Goal: Task Accomplishment & Management: Use online tool/utility

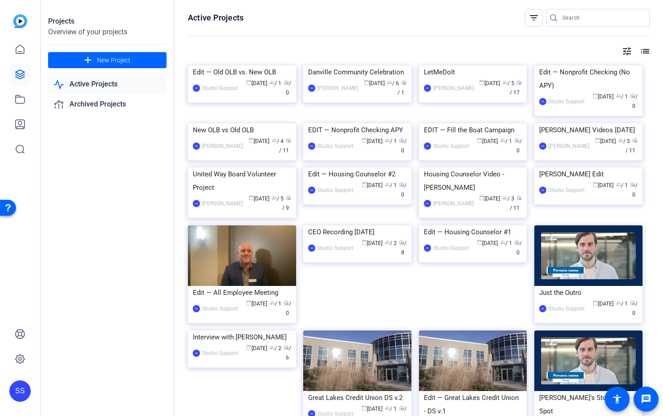
click at [27, 387] on div "SS" at bounding box center [19, 390] width 21 height 21
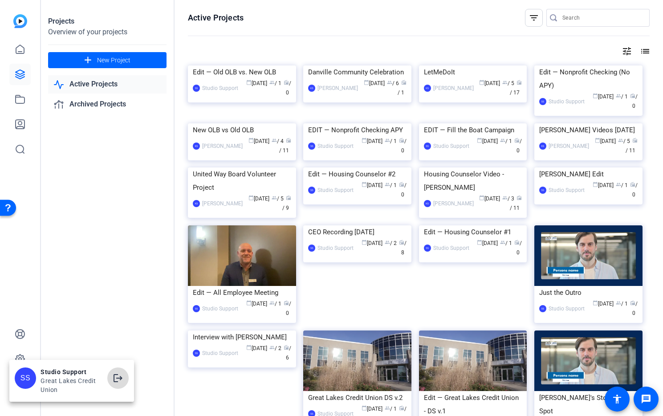
click at [115, 377] on mat-icon "logout" at bounding box center [118, 377] width 11 height 11
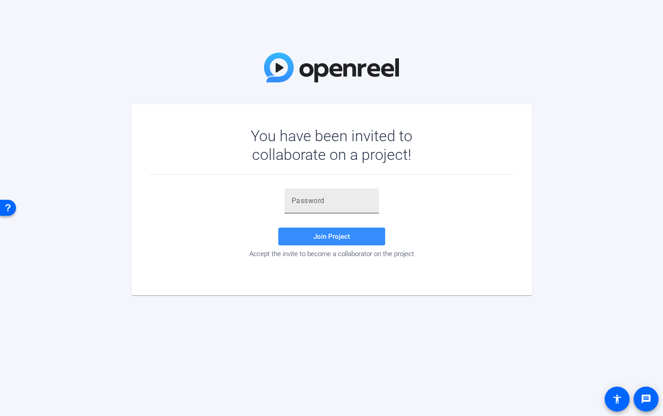
click at [327, 196] on input "text" at bounding box center [331, 200] width 80 height 11
paste input "G@-NYh"
type input "G@-NYh"
click at [347, 233] on span "Join Project" at bounding box center [331, 236] width 36 height 8
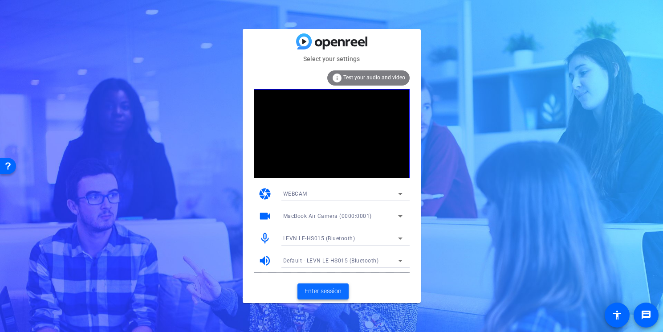
click at [329, 291] on span "Enter session" at bounding box center [322, 290] width 37 height 9
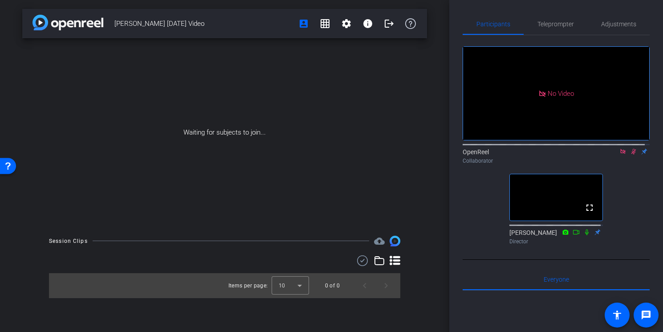
click at [620, 154] on icon at bounding box center [622, 151] width 5 height 5
click at [628, 155] on mat-icon "flip" at bounding box center [633, 151] width 11 height 8
click at [619, 154] on icon at bounding box center [622, 151] width 7 height 6
click at [560, 26] on span "Teleprompter" at bounding box center [555, 24] width 36 height 6
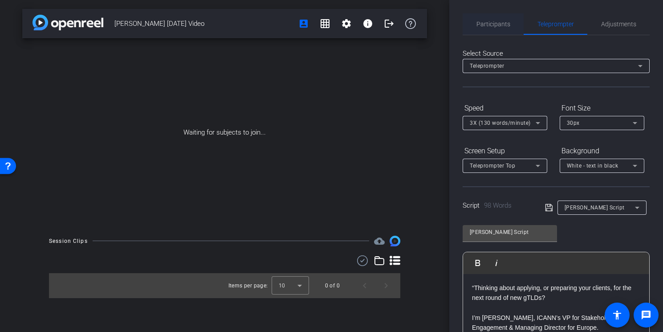
click at [487, 28] on span "Participants" at bounding box center [493, 23] width 34 height 21
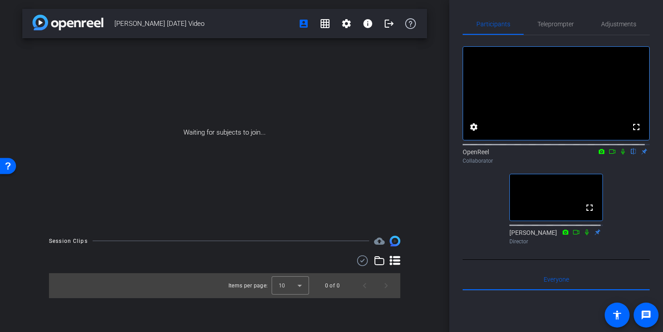
click at [455, 230] on div "Participants Teleprompter Adjustments fullscreen settings OpenReel flip Collabo…" at bounding box center [556, 166] width 214 height 332
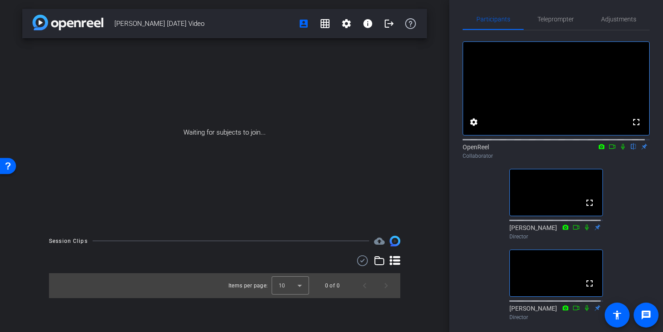
scroll to position [7, 0]
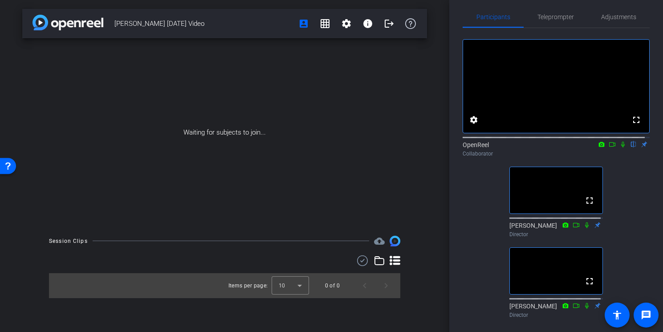
click at [474, 212] on div "fullscreen settings OpenReel flip Collaborator fullscreen Lee Drasin Director f…" at bounding box center [555, 174] width 187 height 293
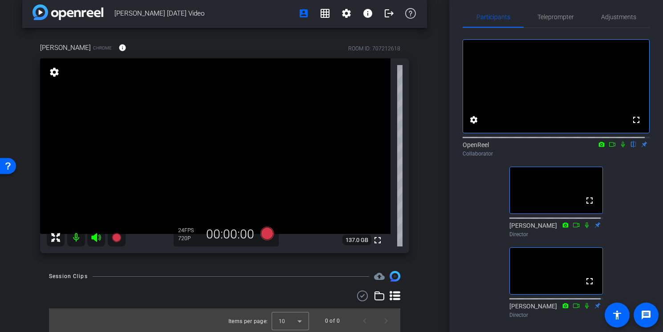
scroll to position [11, 0]
click at [543, 23] on span "Teleprompter" at bounding box center [555, 16] width 36 height 21
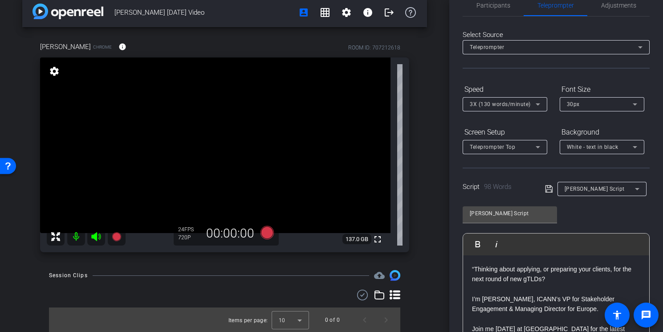
scroll to position [0, 0]
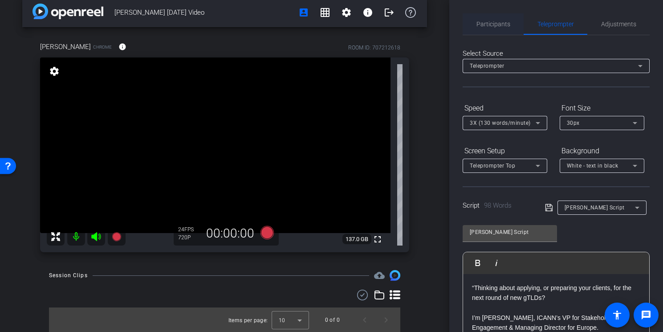
click at [507, 24] on span "Participants" at bounding box center [493, 24] width 34 height 6
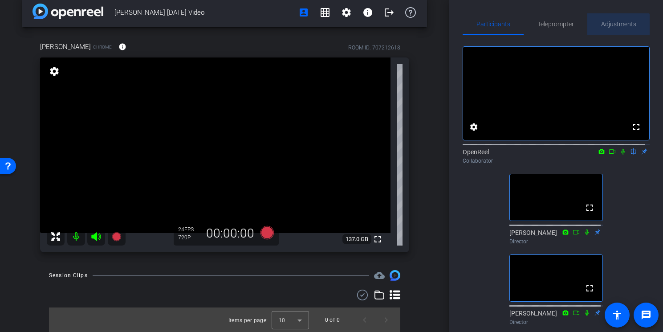
click at [615, 28] on span "Adjustments" at bounding box center [618, 23] width 35 height 21
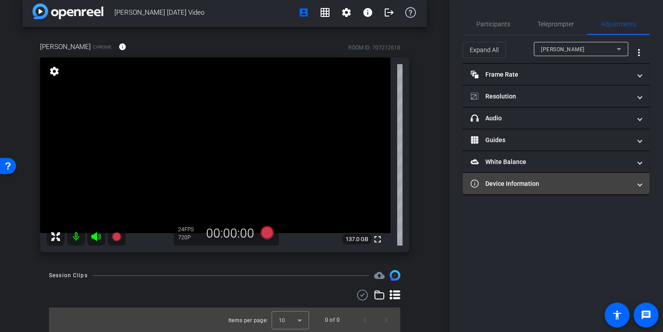
click at [542, 186] on mat-panel-title "Device Information" at bounding box center [550, 183] width 160 height 9
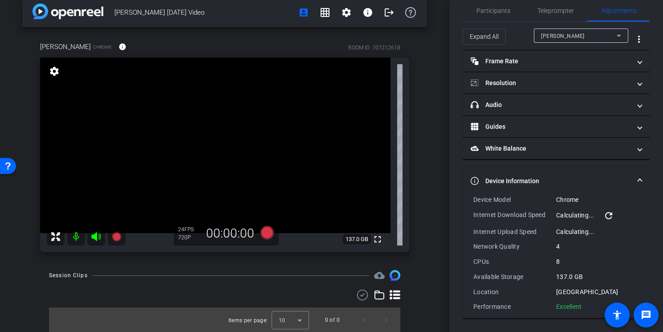
scroll to position [13, 0]
click at [608, 216] on mat-icon "refresh" at bounding box center [608, 215] width 11 height 11
click at [486, 16] on span "Participants" at bounding box center [493, 10] width 34 height 21
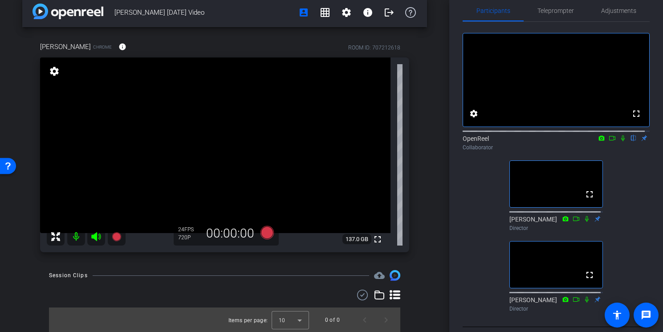
click at [619, 141] on icon at bounding box center [622, 138] width 7 height 6
click at [618, 13] on span "Adjustments" at bounding box center [618, 11] width 35 height 6
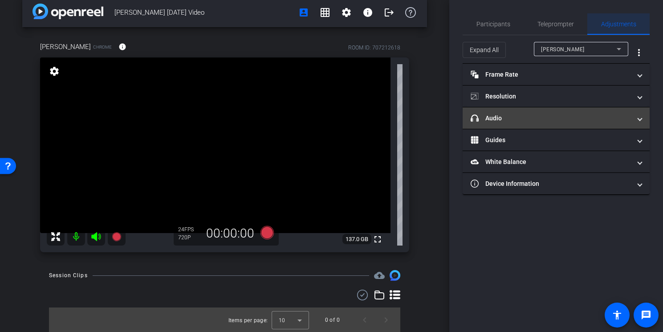
scroll to position [0, 0]
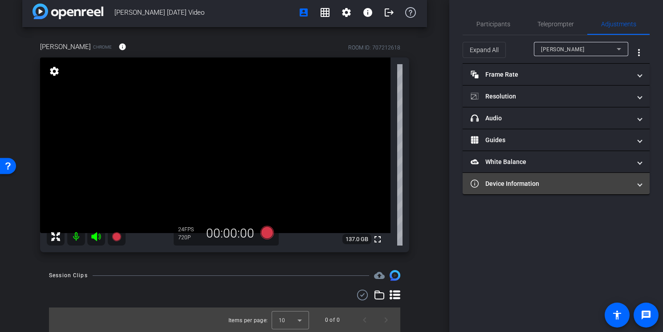
click at [544, 179] on mat-panel-title "Device Information" at bounding box center [550, 183] width 160 height 9
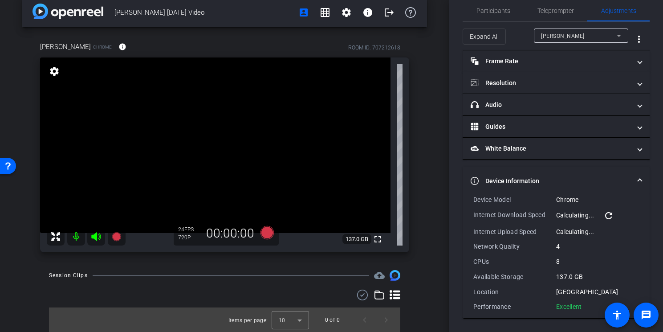
scroll to position [13, 0]
click at [604, 216] on mat-icon "refresh" at bounding box center [608, 215] width 11 height 11
click at [473, 198] on div "Device Model" at bounding box center [514, 199] width 83 height 9
drag, startPoint x: 474, startPoint y: 199, endPoint x: 581, endPoint y: 305, distance: 150.4
click at [581, 305] on div "Device Model Chrome Internet Download Speed 29.92 Mbps refresh Internet Upload …" at bounding box center [556, 253] width 166 height 116
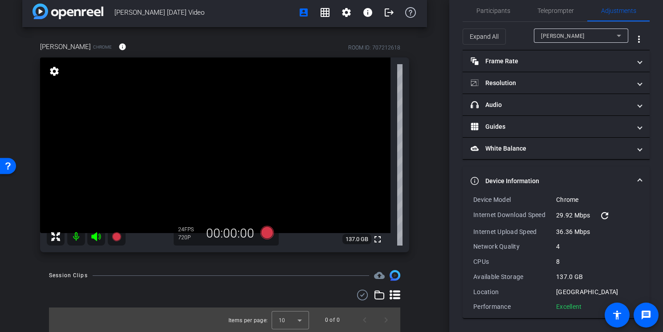
copy div "Device Model Chrome Internet Download Speed 29.92 Mbps refresh Internet Upload …"
click at [631, 178] on span "Device Information" at bounding box center [553, 180] width 167 height 9
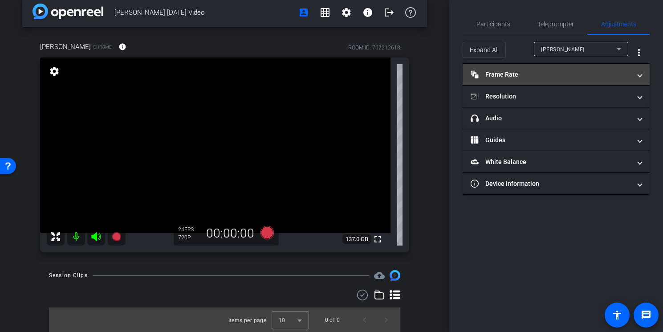
click at [644, 75] on mat-expansion-panel-header "Frame Rate Frame Rate" at bounding box center [555, 74] width 187 height 21
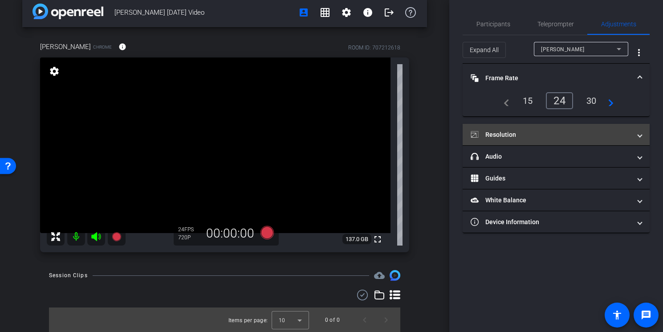
click at [639, 138] on span at bounding box center [640, 134] width 4 height 9
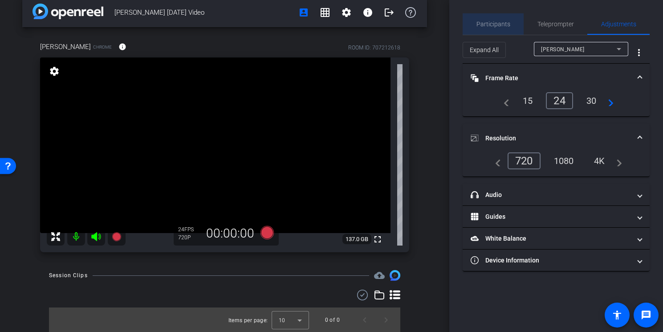
click at [505, 30] on span "Participants" at bounding box center [493, 23] width 34 height 21
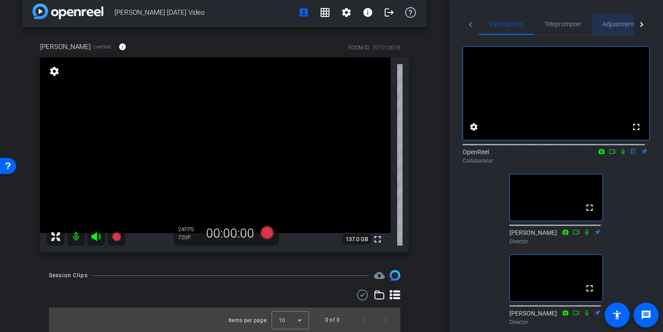
click at [606, 24] on span "Adjustments" at bounding box center [619, 24] width 35 height 6
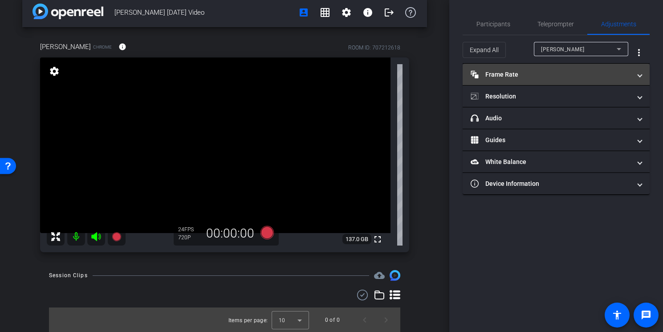
click at [570, 70] on mat-panel-title "Frame Rate Frame Rate" at bounding box center [550, 74] width 160 height 9
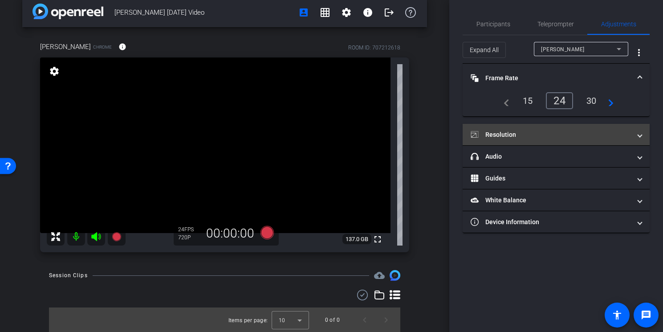
click at [583, 137] on mat-panel-title "Resolution" at bounding box center [550, 134] width 160 height 9
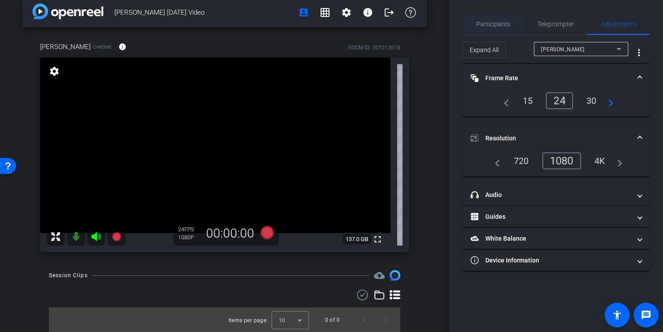
click at [499, 24] on span "Participants" at bounding box center [493, 24] width 34 height 6
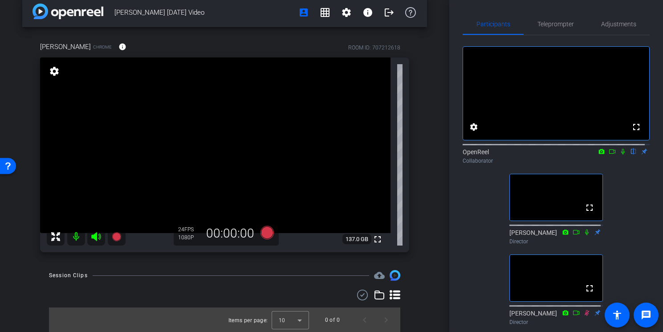
scroll to position [12, 0]
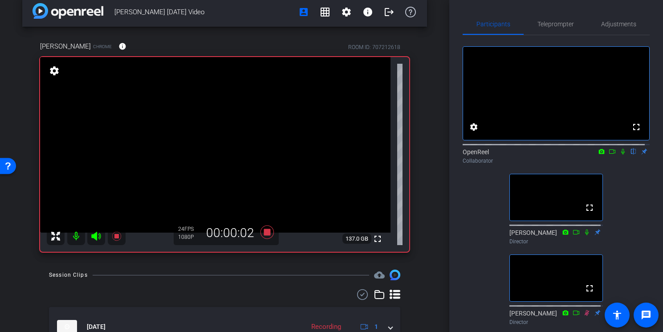
click at [619, 154] on icon at bounding box center [622, 151] width 7 height 6
click at [608, 154] on icon at bounding box center [611, 151] width 7 height 6
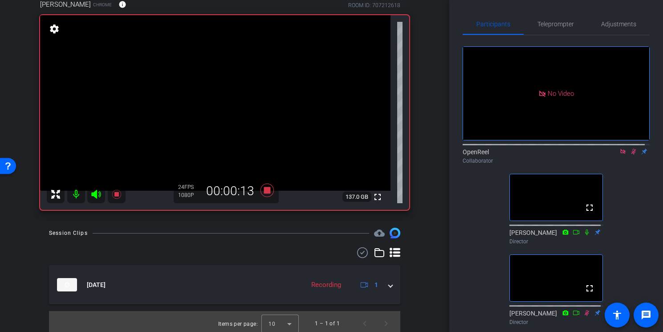
scroll to position [57, 0]
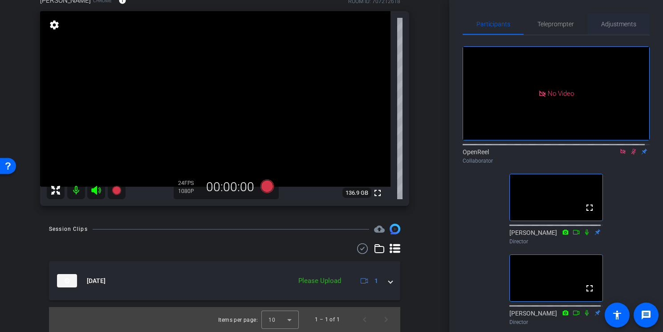
click at [601, 24] on span "Adjustments" at bounding box center [618, 24] width 35 height 6
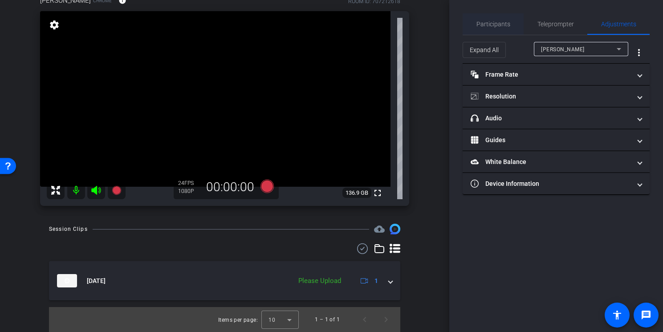
click at [506, 25] on span "Participants" at bounding box center [493, 24] width 34 height 6
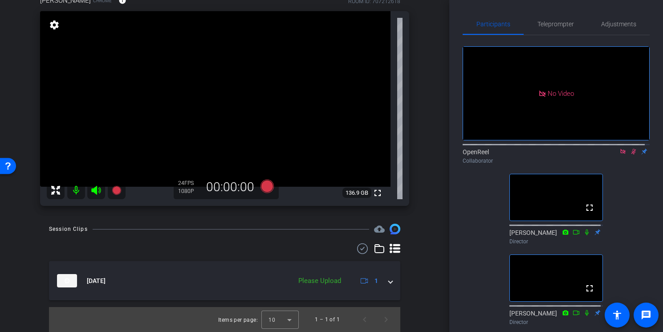
click at [619, 148] on icon at bounding box center [622, 151] width 7 height 6
click at [620, 154] on icon at bounding box center [622, 152] width 5 height 6
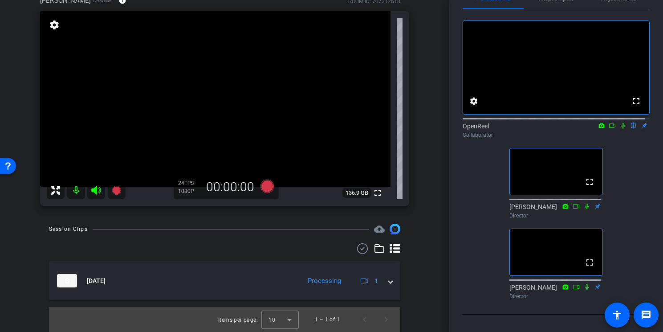
scroll to position [29, 0]
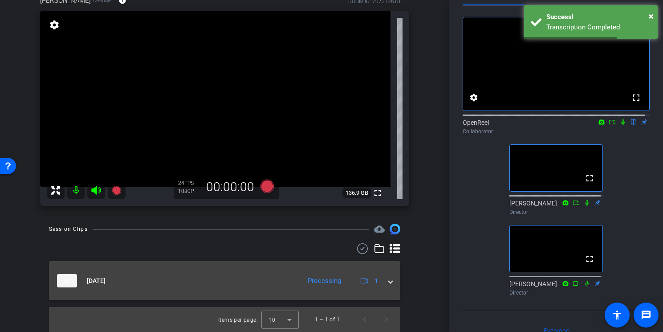
click at [389, 282] on mat-expansion-panel-header "Aug 21, 2025 Processing 1" at bounding box center [224, 280] width 351 height 39
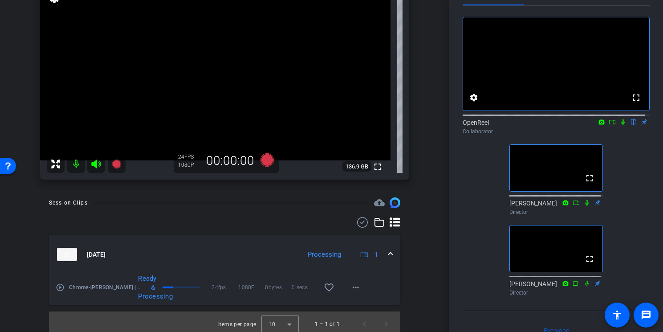
scroll to position [88, 0]
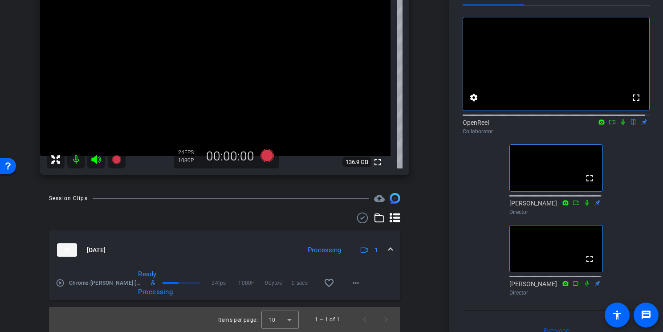
click at [621, 125] on icon at bounding box center [623, 122] width 4 height 6
click at [61, 284] on mat-icon "play_circle_outline" at bounding box center [60, 282] width 9 height 9
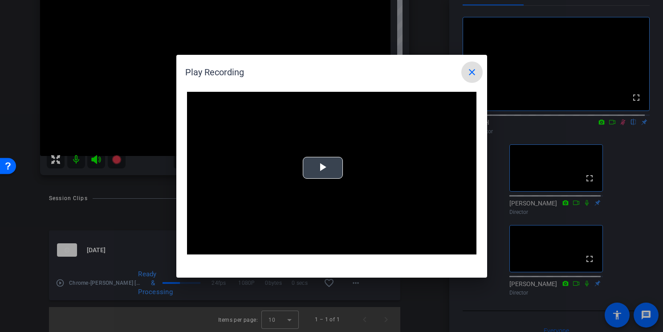
click at [323, 167] on span "Video Player" at bounding box center [323, 167] width 0 height 0
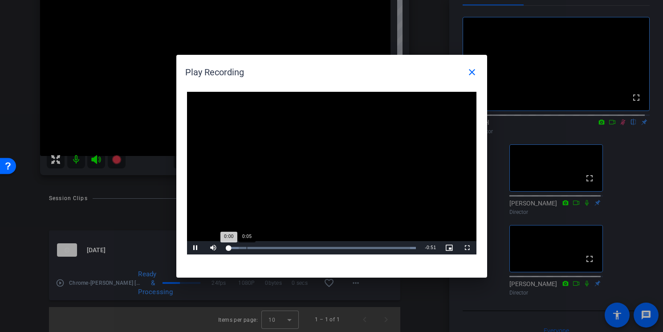
click at [247, 247] on div "Loaded : 100.00% 0:05 0:00" at bounding box center [321, 248] width 189 height 2
click at [342, 245] on div "Loaded : 100.00% 0:31 0:14" at bounding box center [321, 247] width 198 height 13
click at [391, 249] on div "Loaded : 100.00% 0:44 0:32" at bounding box center [321, 247] width 198 height 13
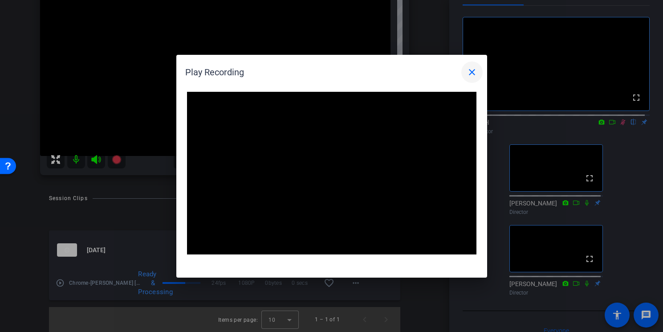
click at [467, 74] on mat-icon "close" at bounding box center [471, 72] width 11 height 11
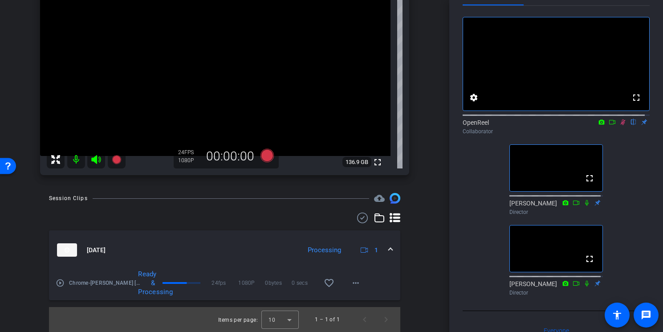
click at [620, 125] on icon at bounding box center [622, 122] width 7 height 6
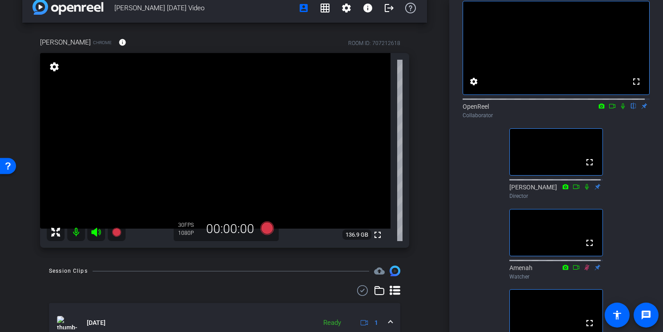
scroll to position [46, 0]
click at [621, 109] on icon at bounding box center [623, 106] width 4 height 6
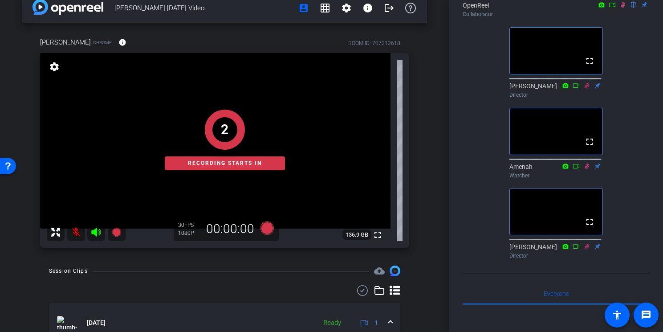
scroll to position [0, 0]
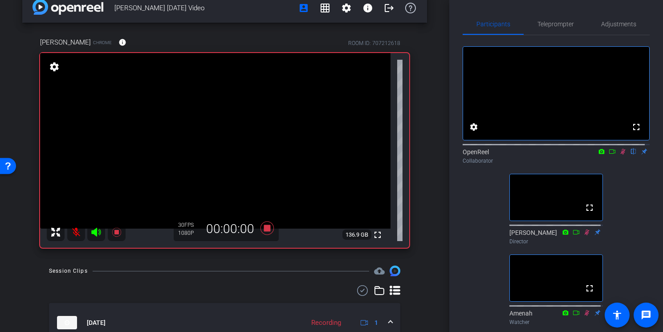
click at [608, 154] on icon at bounding box center [611, 151] width 7 height 6
click at [619, 154] on icon at bounding box center [622, 151] width 7 height 6
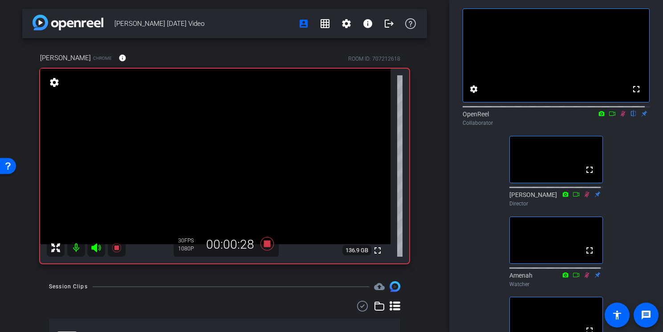
drag, startPoint x: 226, startPoint y: 24, endPoint x: 112, endPoint y: 26, distance: 113.9
click at [112, 26] on div "Chris Mondini August 2025 Video account_box grid_on settings info logout" at bounding box center [224, 23] width 404 height 29
copy span "Chris Mondini August 2025 Video"
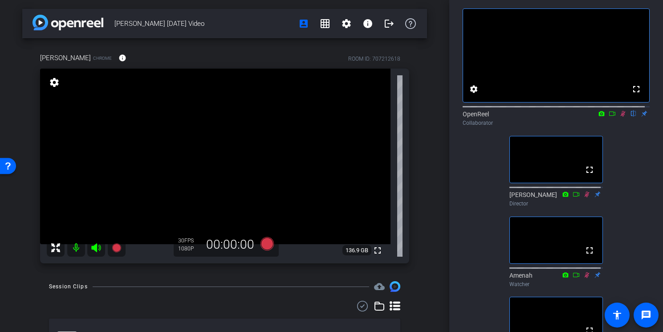
click at [620, 117] on icon at bounding box center [622, 114] width 5 height 6
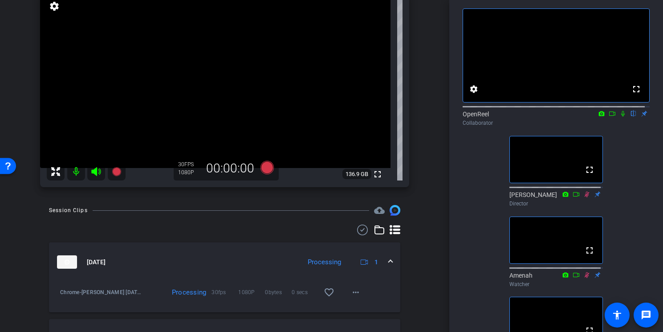
scroll to position [76, 0]
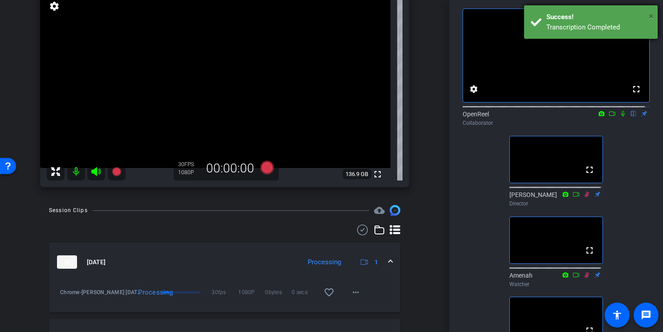
click at [651, 18] on span "×" at bounding box center [650, 16] width 5 height 11
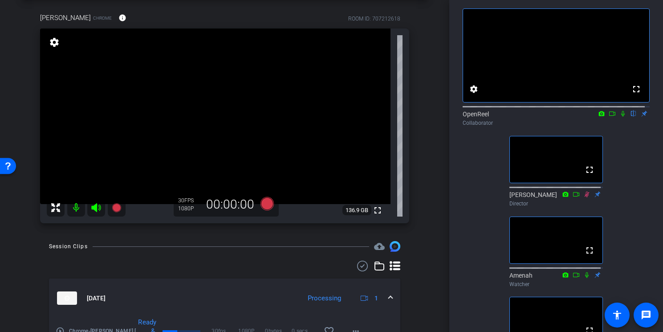
scroll to position [45, 0]
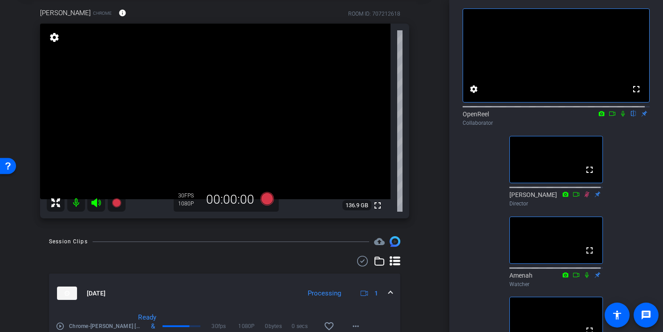
drag, startPoint x: 449, startPoint y: 122, endPoint x: 449, endPoint y: 136, distance: 14.2
click at [449, 136] on div "Participants Teleprompter Adjustments fullscreen settings OpenReel flip Collabo…" at bounding box center [556, 166] width 214 height 332
click at [467, 166] on div "fullscreen settings OpenReel flip Collaborator fullscreen Lee Drasin Director f…" at bounding box center [555, 183] width 187 height 373
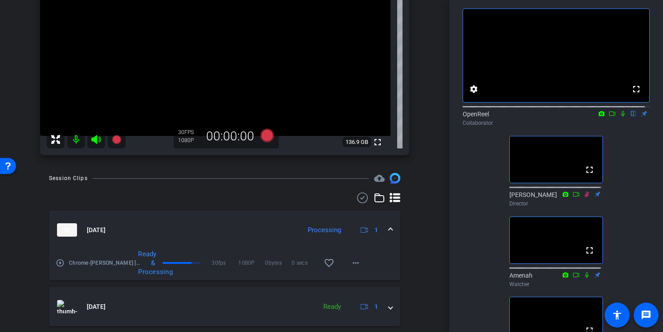
scroll to position [109, 0]
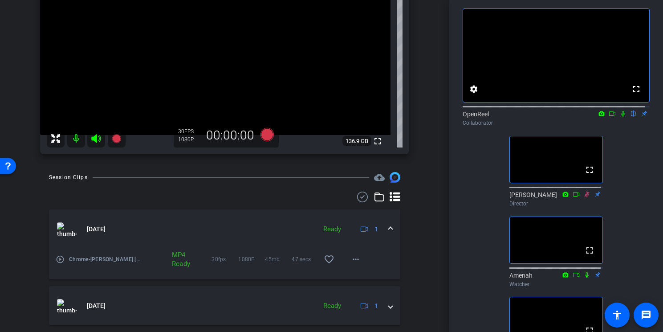
click at [619, 117] on icon at bounding box center [622, 113] width 7 height 6
click at [58, 261] on mat-icon "play_circle_outline" at bounding box center [60, 259] width 9 height 9
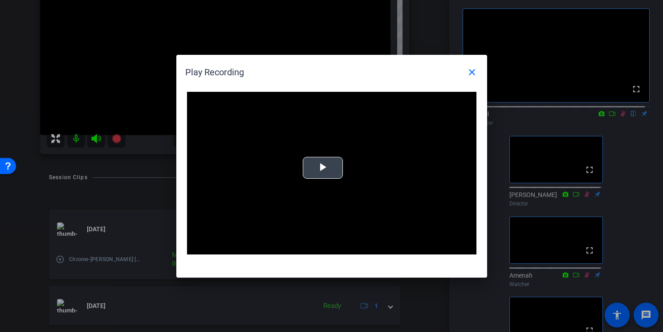
click at [323, 167] on span "Video Player" at bounding box center [323, 167] width 0 height 0
click at [474, 78] on span at bounding box center [471, 71] width 21 height 21
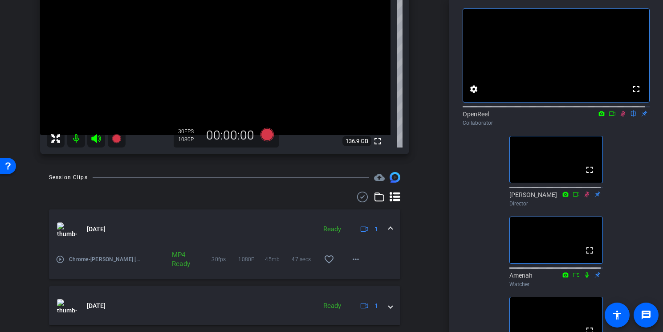
click at [619, 117] on icon at bounding box center [622, 113] width 7 height 6
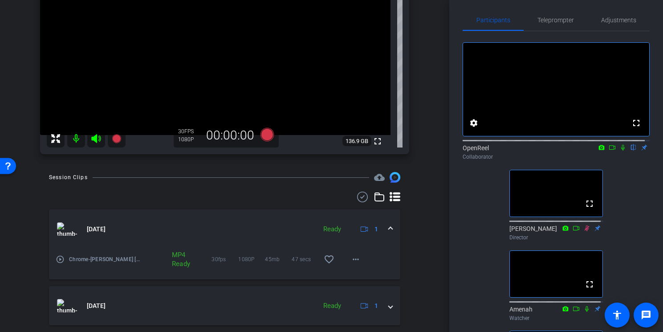
scroll to position [0, 0]
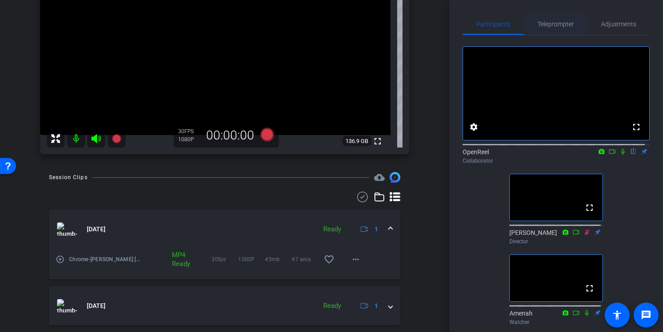
click at [566, 24] on span "Teleprompter" at bounding box center [555, 24] width 36 height 6
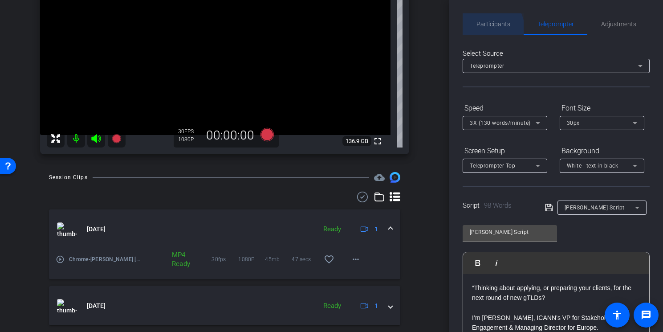
click at [489, 28] on span "Participants" at bounding box center [493, 23] width 34 height 21
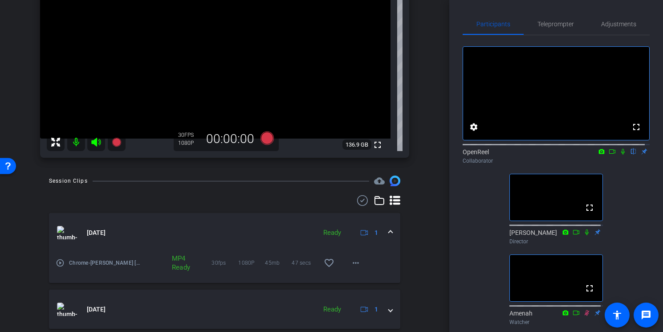
scroll to position [105, 0]
click at [621, 154] on icon at bounding box center [623, 152] width 4 height 6
click at [608, 25] on span "Adjustments" at bounding box center [618, 24] width 35 height 6
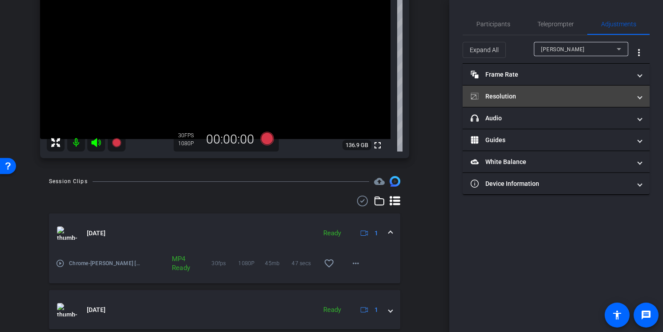
click at [586, 88] on mat-expansion-panel-header "Resolution" at bounding box center [555, 95] width 187 height 21
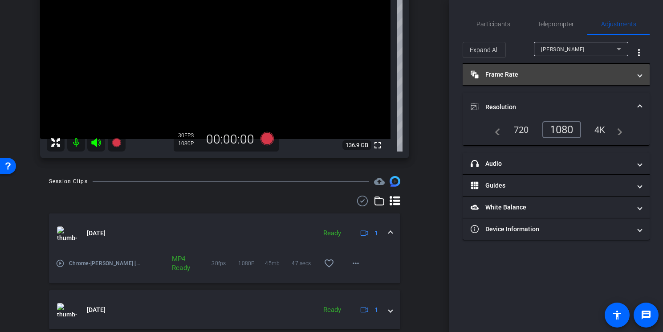
click at [587, 73] on mat-panel-title "Frame Rate Frame Rate" at bounding box center [550, 74] width 160 height 9
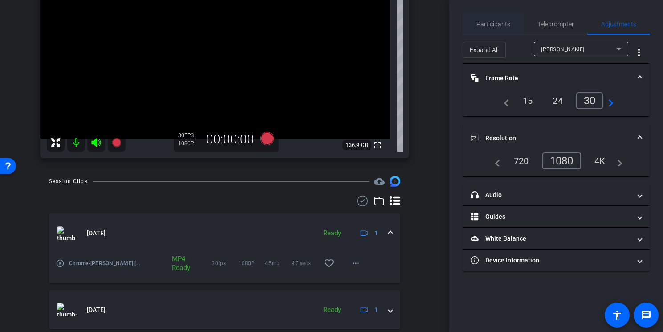
click at [505, 30] on span "Participants" at bounding box center [493, 23] width 34 height 21
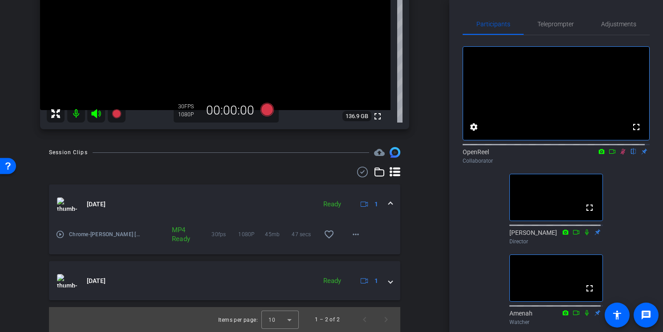
scroll to position [89, 0]
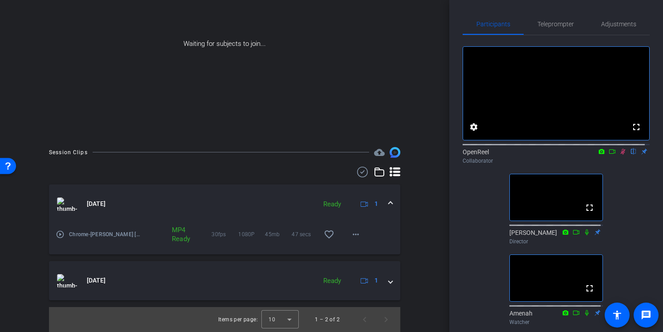
click at [620, 154] on icon at bounding box center [622, 151] width 7 height 6
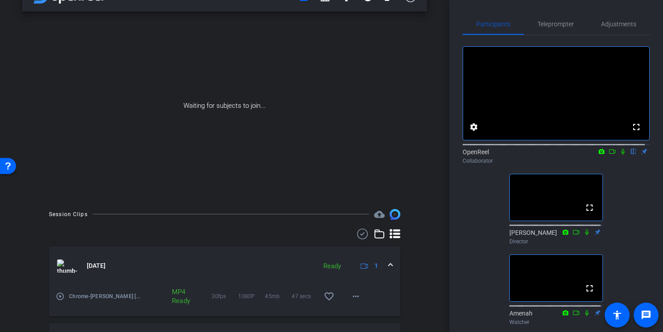
scroll to position [30, 0]
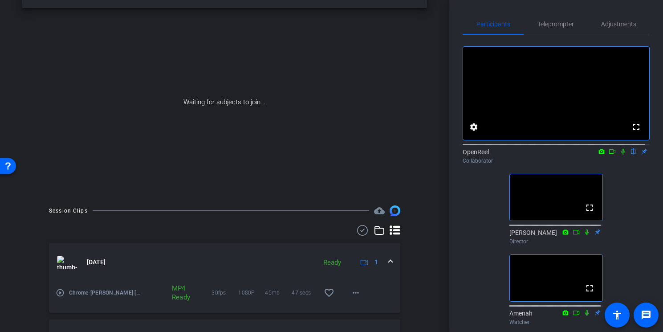
drag, startPoint x: 449, startPoint y: 222, endPoint x: 448, endPoint y: 216, distance: 6.2
click at [448, 216] on div "Chris Mondini August 2025 Video account_box grid_on settings info logout Waitin…" at bounding box center [331, 166] width 663 height 332
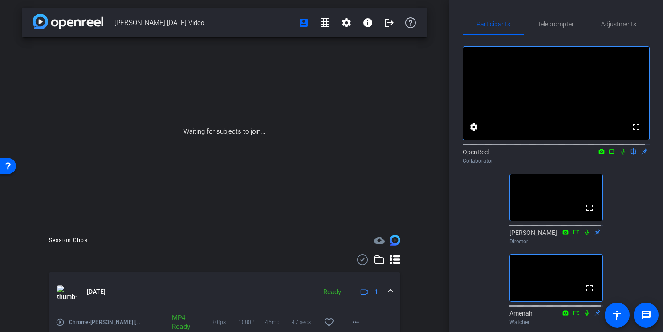
scroll to position [0, 0]
click at [608, 28] on span "Adjustments" at bounding box center [618, 23] width 35 height 21
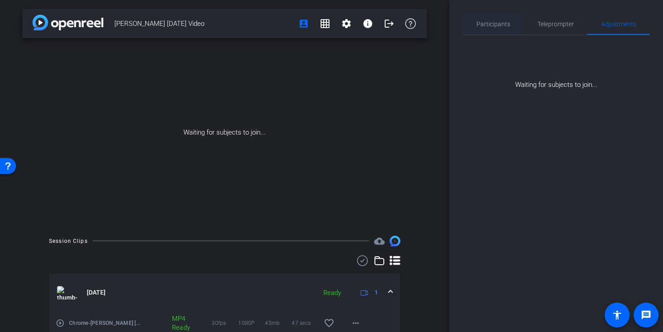
click at [506, 21] on span "Participants" at bounding box center [493, 24] width 34 height 6
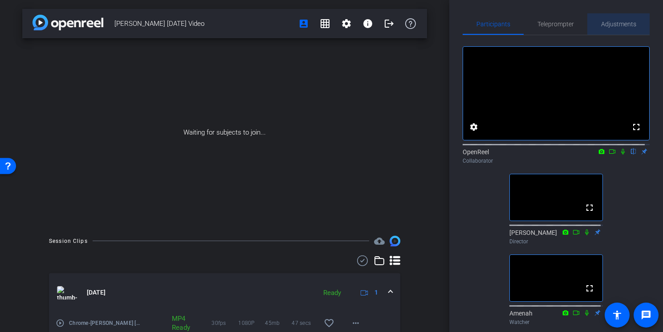
click at [620, 24] on span "Adjustments" at bounding box center [618, 24] width 35 height 6
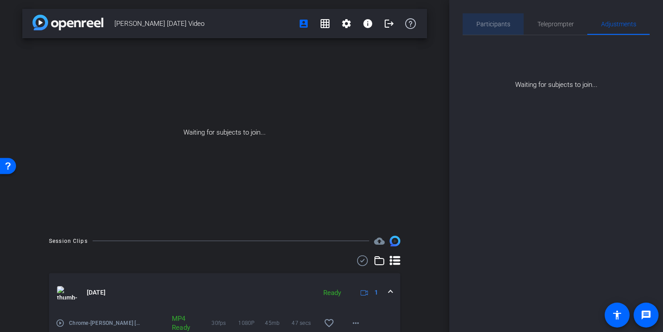
click at [506, 20] on span "Participants" at bounding box center [493, 23] width 34 height 21
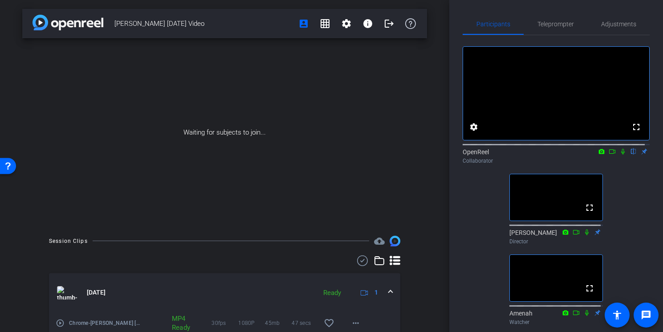
click at [480, 196] on div "fullscreen settings OpenReel flip Collaborator fullscreen Lee Drasin Director f…" at bounding box center [555, 221] width 187 height 373
click at [480, 220] on div "fullscreen settings OpenReel flip Collaborator fullscreen Lee Drasin Director f…" at bounding box center [555, 221] width 187 height 373
click at [558, 31] on span "Teleprompter" at bounding box center [555, 23] width 36 height 21
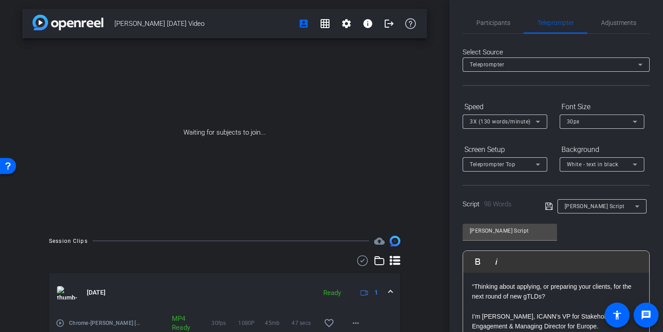
scroll to position [2, 0]
click at [496, 23] on span "Participants" at bounding box center [493, 22] width 34 height 6
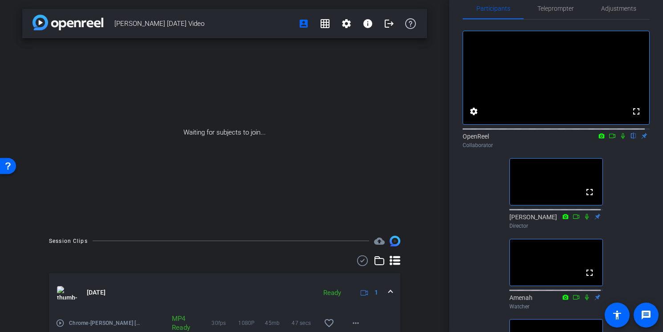
scroll to position [14, 0]
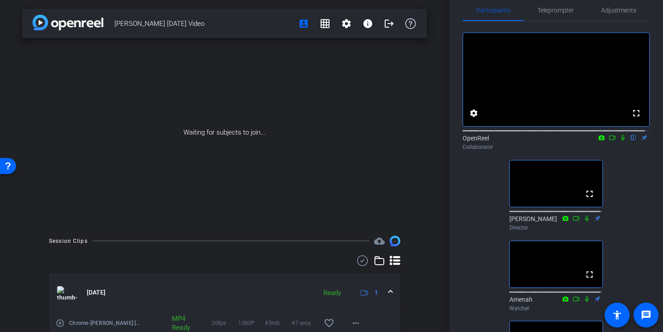
click at [619, 141] on icon at bounding box center [622, 137] width 7 height 6
click at [609, 141] on icon at bounding box center [611, 137] width 7 height 6
